Goal: Information Seeking & Learning: Find specific fact

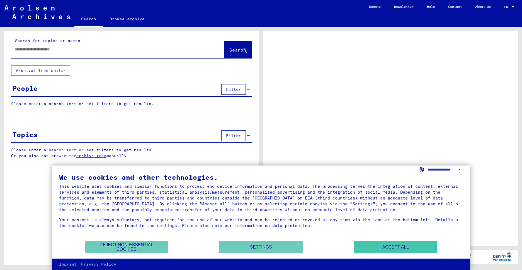
click at [396, 248] on button "Accept all" at bounding box center [395, 246] width 84 height 11
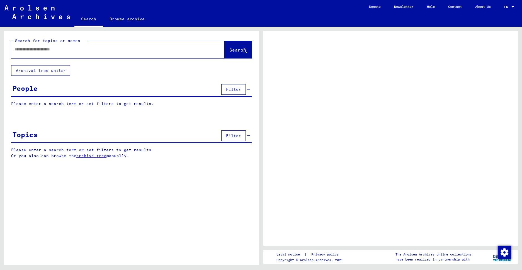
click at [22, 48] on input "text" at bounding box center [112, 50] width 197 height 6
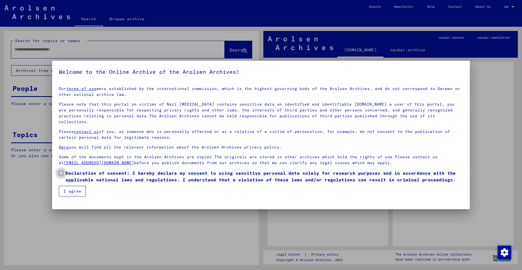
drag, startPoint x: 60, startPoint y: 167, endPoint x: 70, endPoint y: 175, distance: 12.8
click at [61, 171] on span at bounding box center [61, 173] width 4 height 4
click at [72, 186] on button "I agree" at bounding box center [72, 191] width 27 height 11
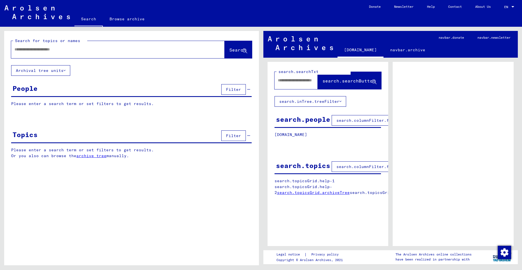
click at [22, 48] on input "text" at bounding box center [112, 50] width 197 height 6
click at [229, 48] on span "Search" at bounding box center [237, 50] width 17 height 6
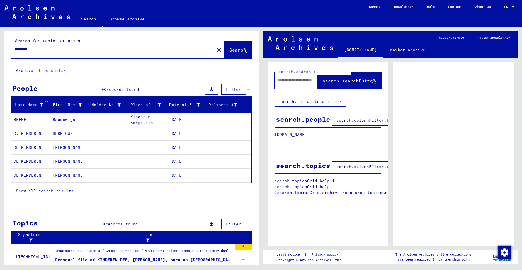
click at [15, 49] on input "********" at bounding box center [112, 50] width 197 height 6
click at [233, 47] on button "Search" at bounding box center [237, 49] width 27 height 17
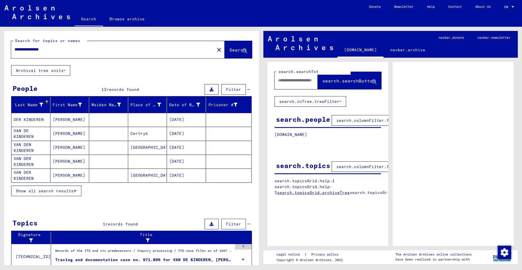
click at [65, 190] on span "Show all search results" at bounding box center [45, 190] width 58 height 5
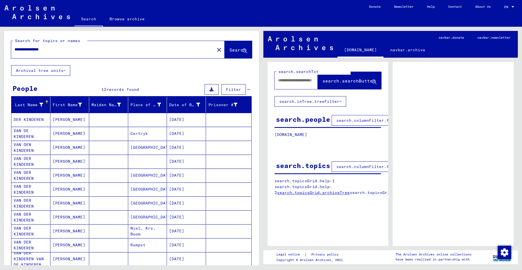
click at [22, 49] on input "**********" at bounding box center [112, 50] width 197 height 6
drag, startPoint x: 28, startPoint y: 49, endPoint x: 50, endPoint y: 52, distance: 22.2
click at [28, 49] on input "**********" at bounding box center [112, 50] width 197 height 6
click at [229, 49] on span "Search" at bounding box center [237, 50] width 17 height 6
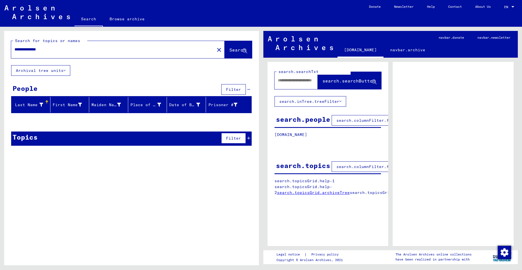
click at [229, 47] on span "Search" at bounding box center [237, 50] width 17 height 6
click at [58, 52] on input "**********" at bounding box center [112, 50] width 197 height 6
drag, startPoint x: 55, startPoint y: 50, endPoint x: 4, endPoint y: 42, distance: 51.6
click at [4, 42] on div "**********" at bounding box center [131, 48] width 255 height 34
click at [229, 53] on span "Search" at bounding box center [238, 50] width 18 height 6
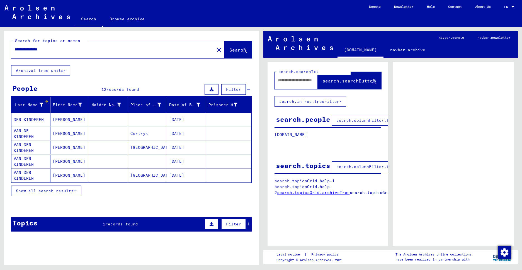
click at [64, 190] on span "Show all search results" at bounding box center [45, 190] width 58 height 5
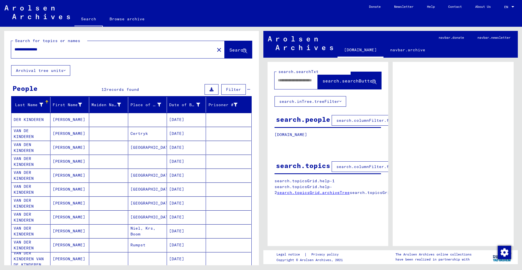
drag, startPoint x: 57, startPoint y: 50, endPoint x: 0, endPoint y: 40, distance: 58.1
click at [0, 40] on div "**********" at bounding box center [130, 146] width 261 height 238
click at [229, 48] on span "Search" at bounding box center [237, 50] width 17 height 6
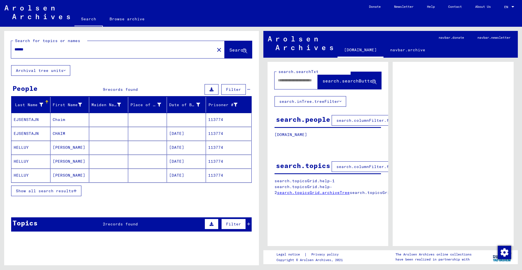
click at [62, 188] on span "Show all search results" at bounding box center [45, 190] width 58 height 5
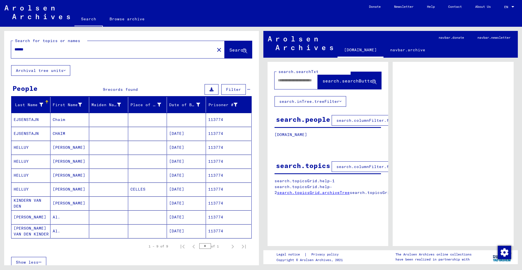
click at [31, 230] on mat-cell "[PERSON_NAME] VAN DEN KINDER" at bounding box center [30, 231] width 39 height 14
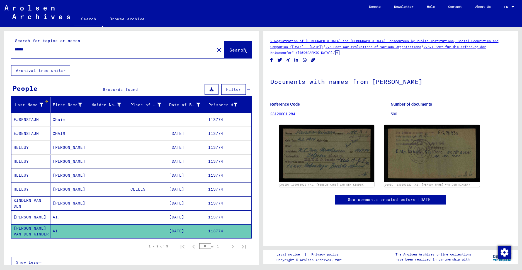
click at [39, 199] on mat-cell "KINDERN VAN DEN" at bounding box center [30, 203] width 39 height 14
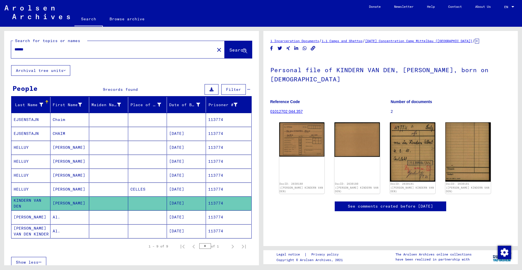
click at [27, 217] on mat-cell "[PERSON_NAME]" at bounding box center [30, 217] width 39 height 14
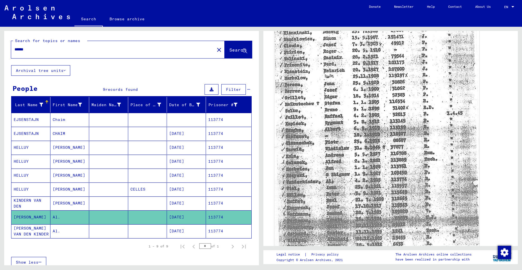
scroll to position [193, 0]
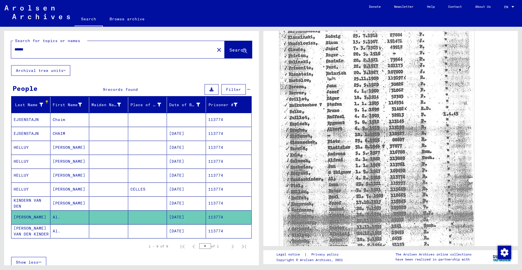
click at [36, 200] on mat-cell "KINDERN VAN DEN" at bounding box center [30, 203] width 39 height 14
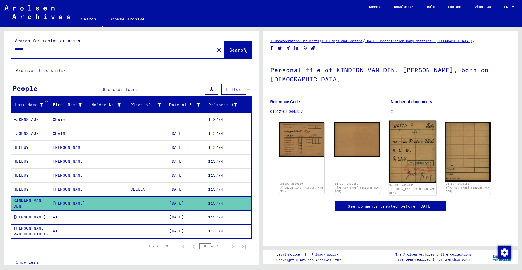
click at [394, 128] on img at bounding box center [412, 152] width 48 height 62
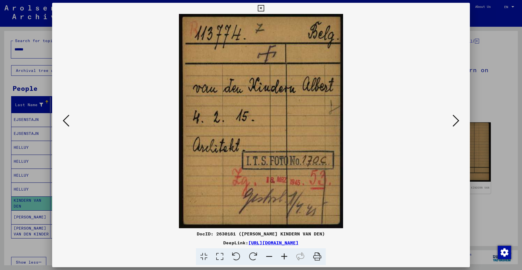
click at [66, 121] on icon at bounding box center [66, 120] width 7 height 13
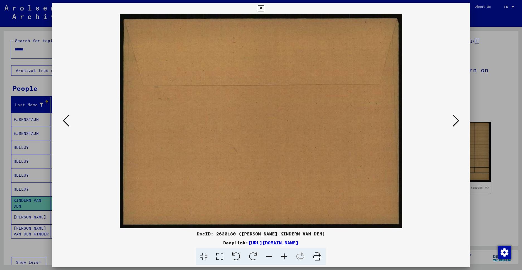
click at [67, 119] on icon at bounding box center [66, 120] width 7 height 13
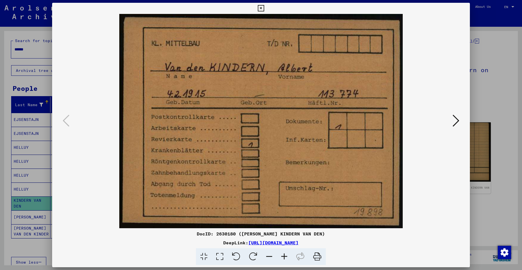
click at [67, 118] on icon at bounding box center [66, 120] width 7 height 13
click at [453, 124] on icon at bounding box center [455, 120] width 7 height 13
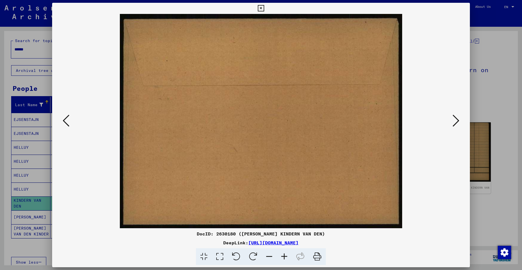
click at [453, 124] on icon at bounding box center [455, 120] width 7 height 13
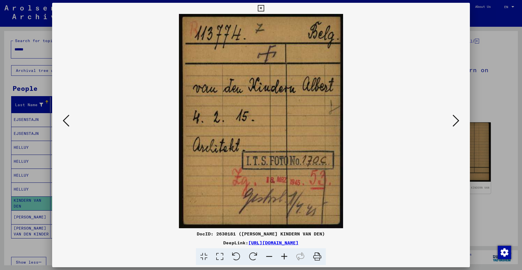
click at [264, 6] on icon at bounding box center [261, 8] width 6 height 7
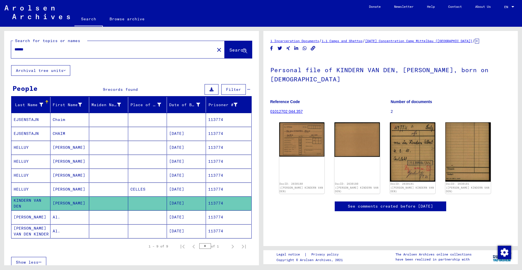
drag, startPoint x: 36, startPoint y: 49, endPoint x: 9, endPoint y: 46, distance: 27.2
click at [9, 46] on div "Search for topics or names ****** close Search" at bounding box center [131, 48] width 255 height 34
click at [229, 47] on span "Search" at bounding box center [237, 50] width 17 height 6
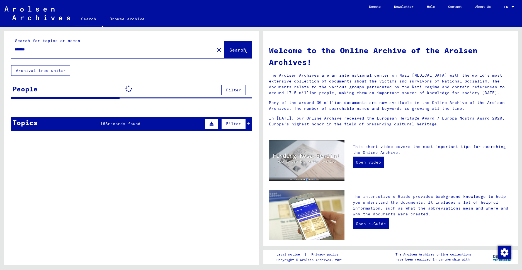
click at [110, 123] on span "records found" at bounding box center [124, 123] width 33 height 5
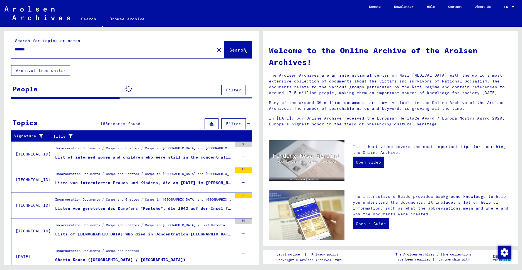
click at [15, 49] on input "*******" at bounding box center [110, 50] width 193 height 6
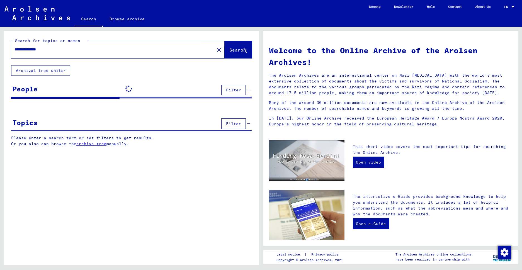
click at [235, 49] on span "Search" at bounding box center [237, 50] width 17 height 6
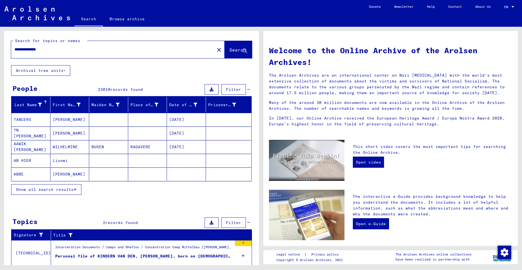
click at [65, 190] on span "Show all search results" at bounding box center [45, 189] width 58 height 5
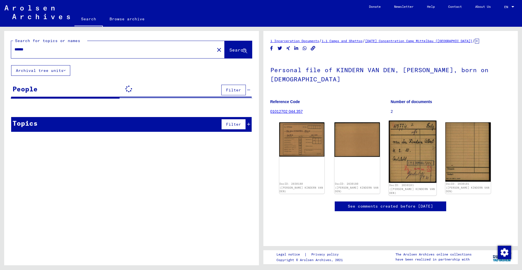
click at [401, 158] on img at bounding box center [412, 152] width 48 height 62
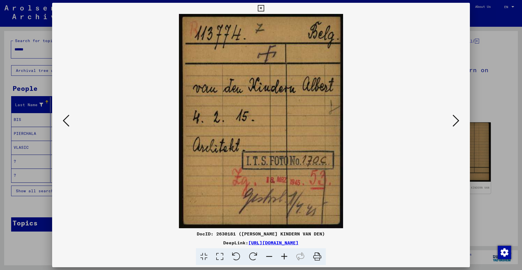
click at [264, 8] on icon at bounding box center [261, 8] width 6 height 7
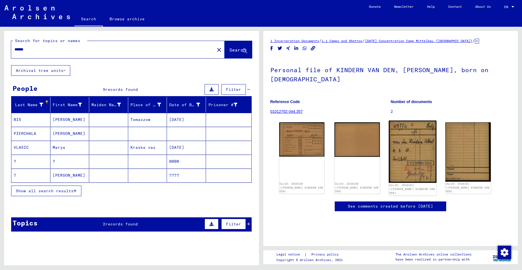
click at [398, 139] on img at bounding box center [412, 152] width 48 height 62
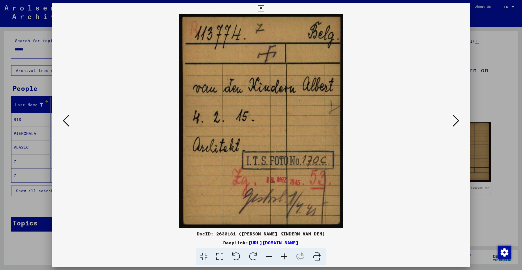
click at [264, 8] on icon at bounding box center [261, 8] width 6 height 7
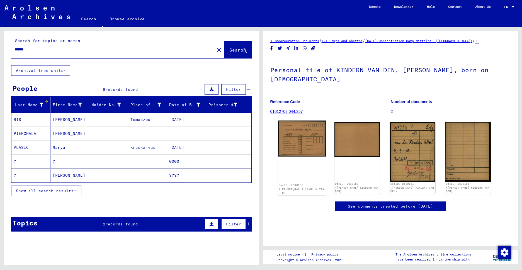
click at [301, 133] on img at bounding box center [302, 139] width 48 height 36
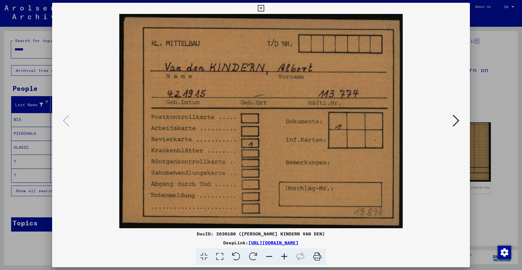
click at [264, 7] on icon at bounding box center [261, 8] width 6 height 7
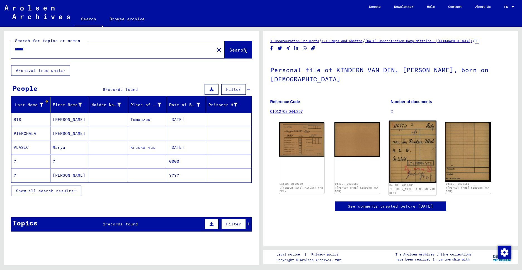
click at [401, 143] on img at bounding box center [412, 152] width 48 height 62
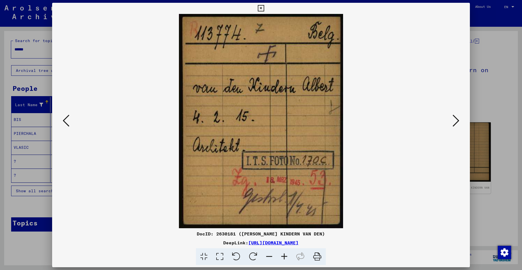
click at [248, 241] on link "[URL][DOMAIN_NAME]" at bounding box center [273, 243] width 50 height 6
click at [264, 8] on icon at bounding box center [261, 8] width 6 height 7
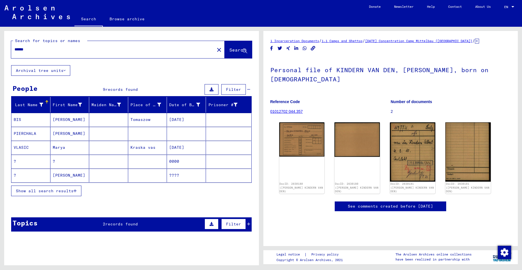
click at [67, 191] on span "Show all search results" at bounding box center [45, 190] width 58 height 5
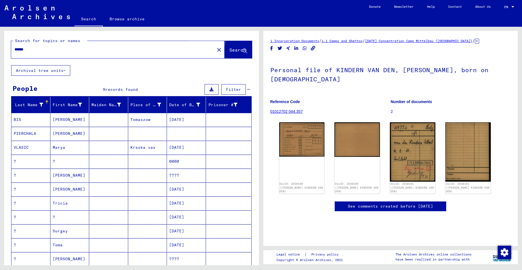
click at [226, 44] on button "Search" at bounding box center [237, 49] width 27 height 17
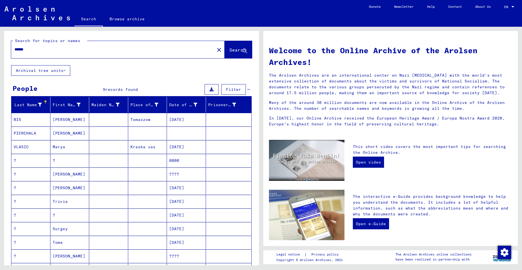
click at [229, 50] on span "Search" at bounding box center [237, 50] width 17 height 6
drag, startPoint x: 37, startPoint y: 48, endPoint x: 0, endPoint y: 41, distance: 38.0
click at [0, 41] on div "Search for topics or names ****** close Search Archival tree units People 9 rec…" at bounding box center [130, 146] width 261 height 238
type input "******"
click at [229, 52] on span "Search" at bounding box center [237, 50] width 17 height 6
